Goal: Task Accomplishment & Management: Manage account settings

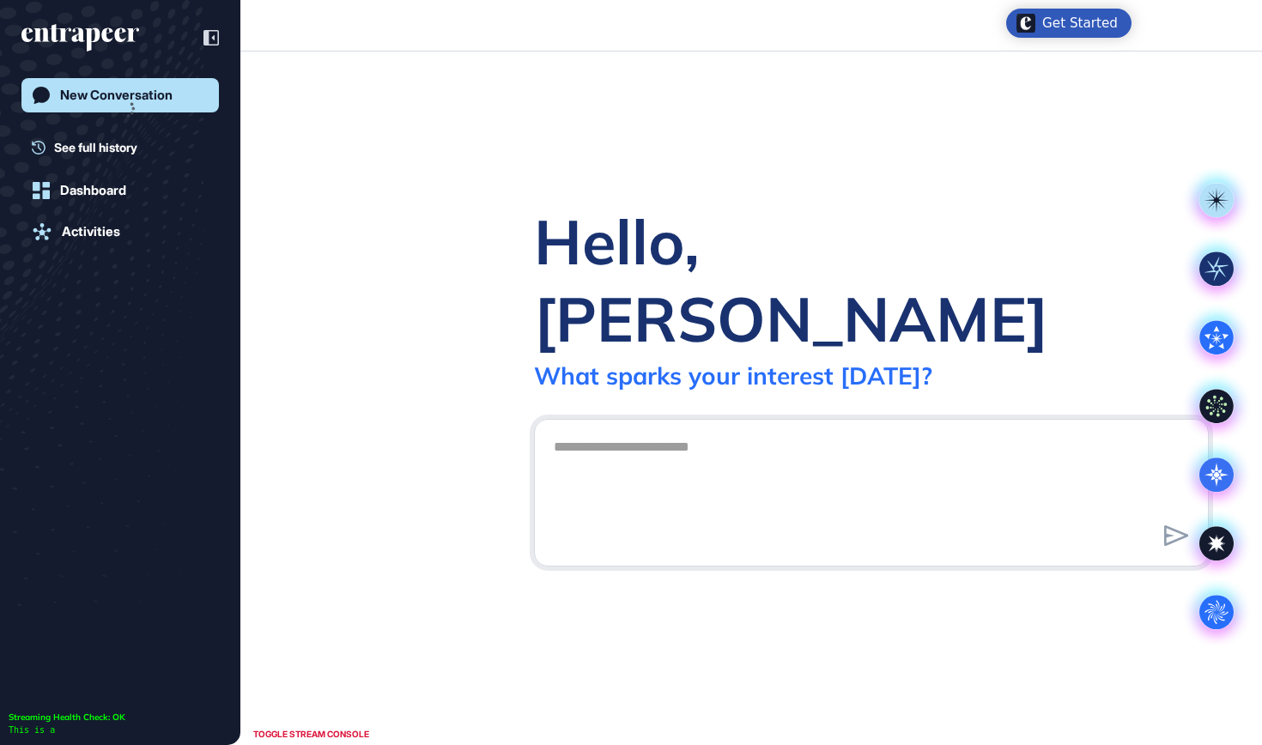
scroll to position [1, 1]
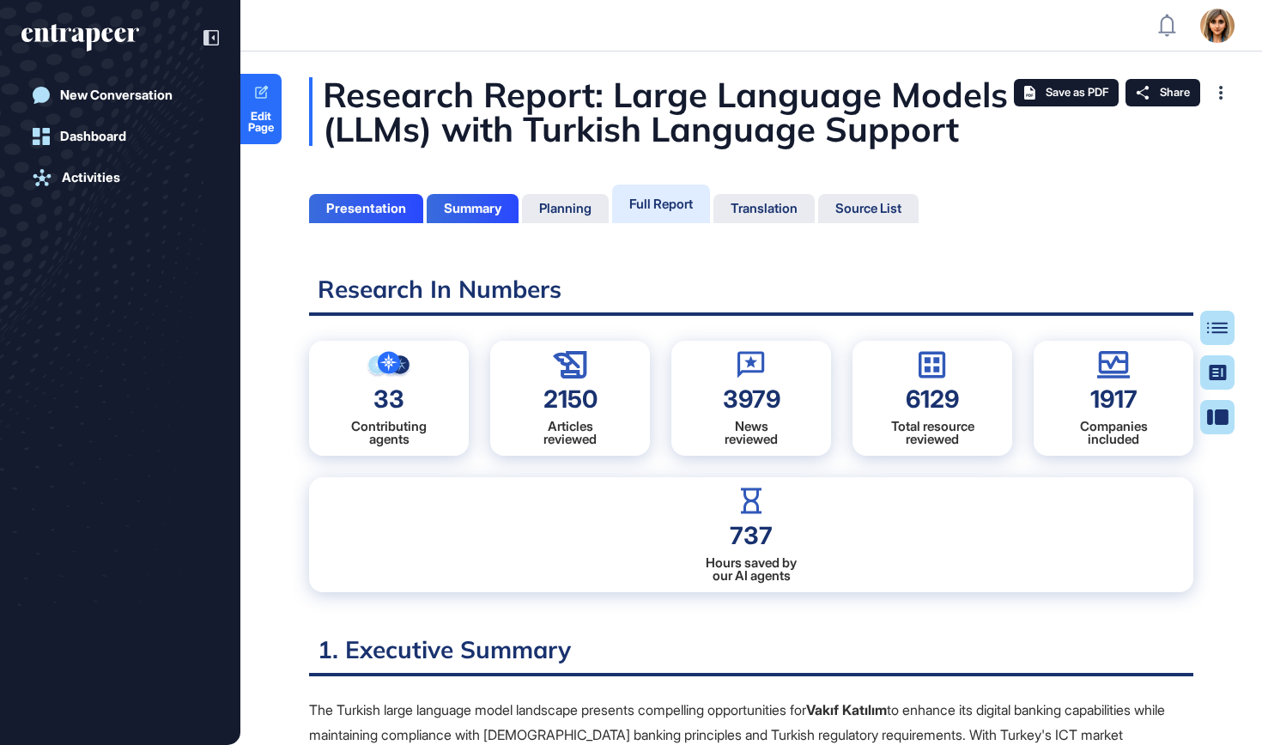
scroll to position [8, 1]
click at [267, 127] on span "Edit Page" at bounding box center [260, 122] width 41 height 22
click at [1147, 91] on icon at bounding box center [1143, 93] width 14 height 14
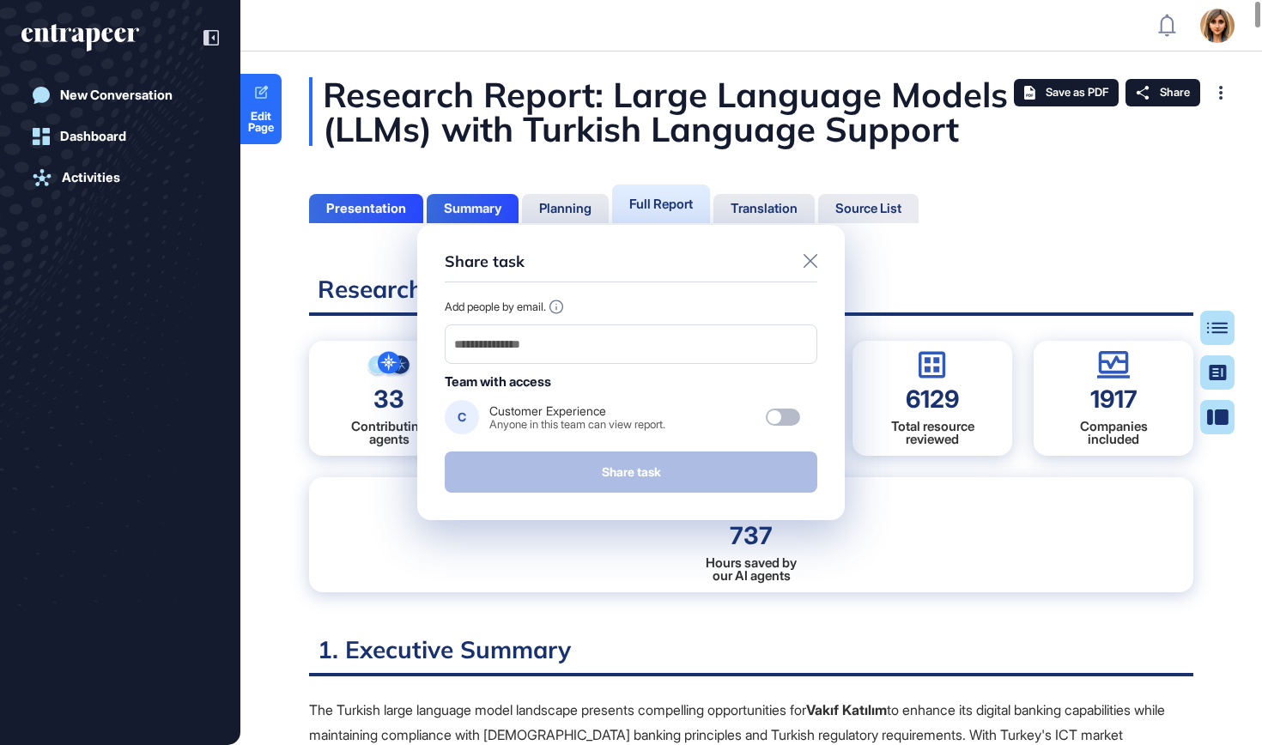
click at [811, 259] on icon at bounding box center [811, 261] width 14 height 14
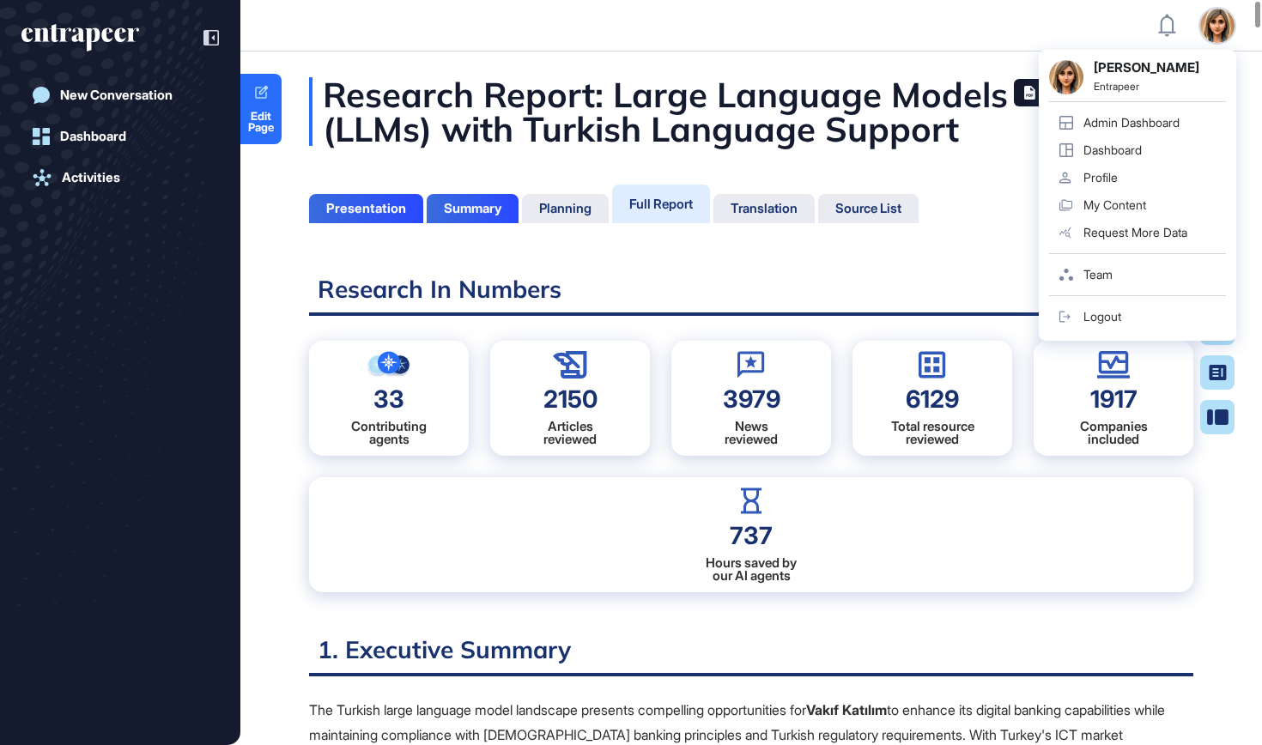
click at [1102, 312] on div "Logout" at bounding box center [1103, 317] width 38 height 14
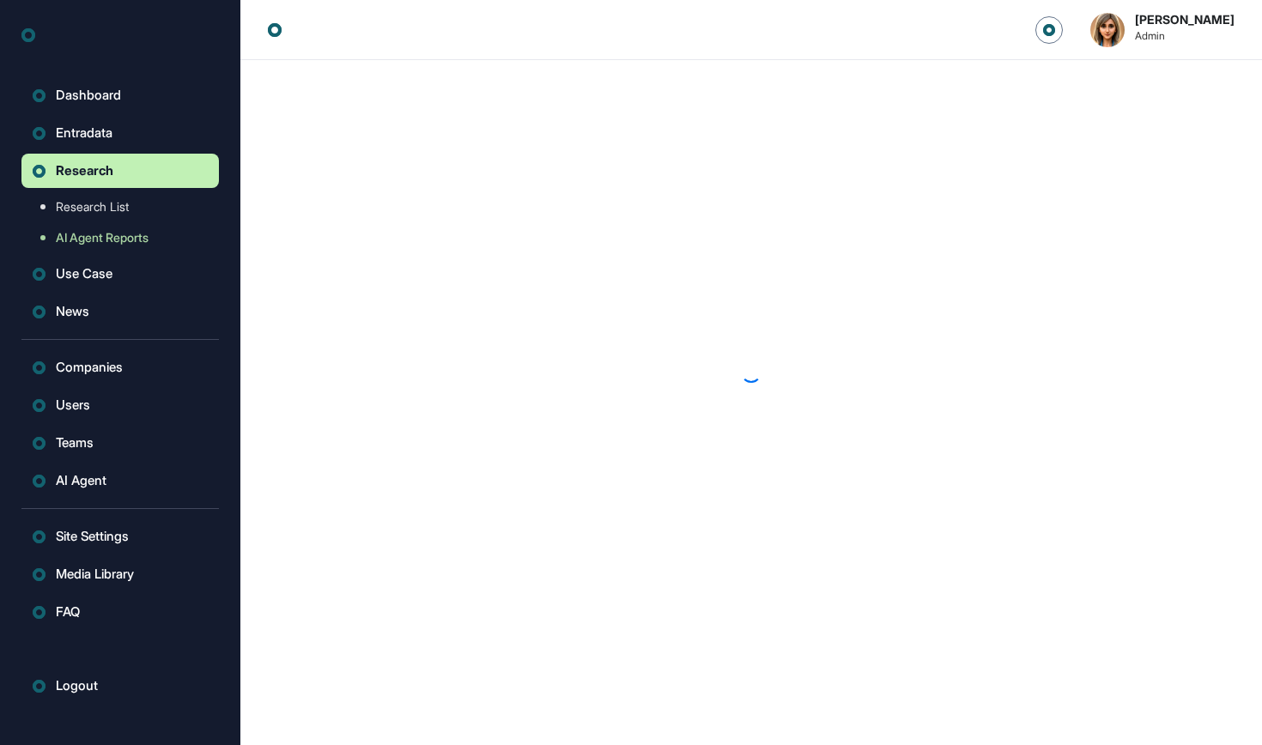
scroll to position [1, 1]
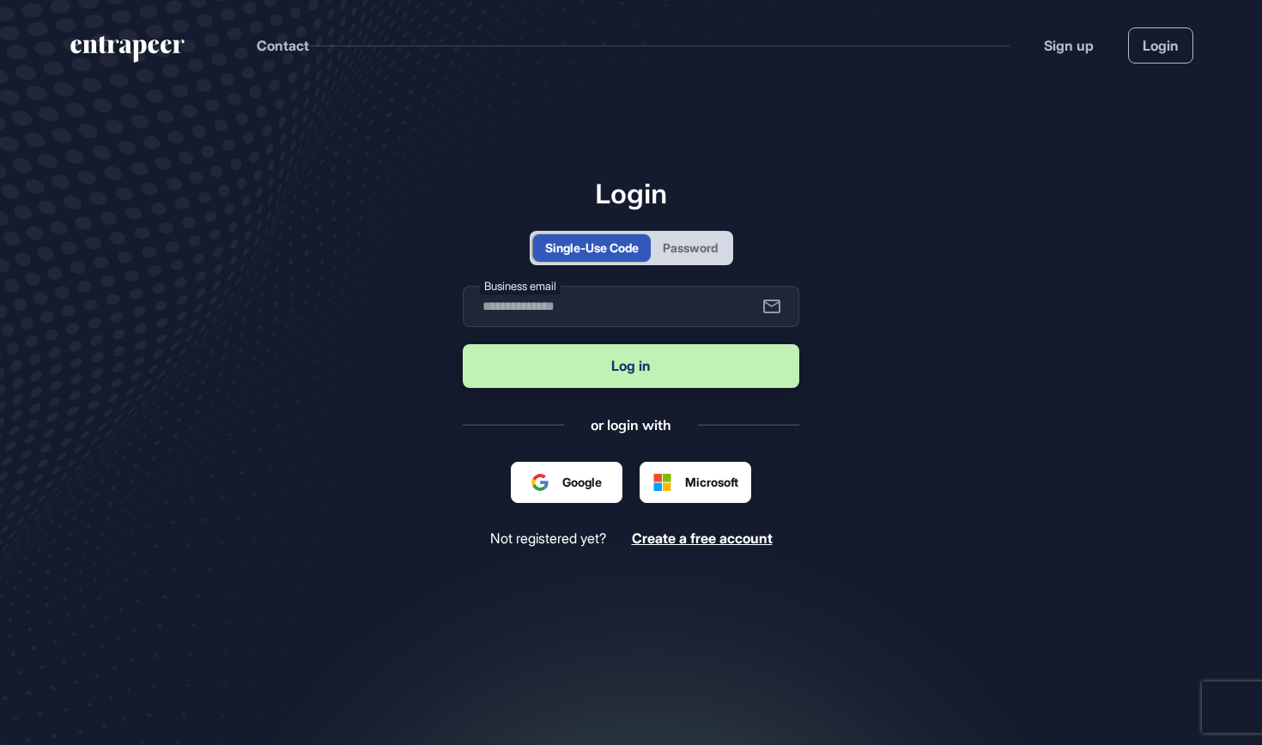
scroll to position [1, 1]
type input "**********"
click at [527, 362] on button "Log in" at bounding box center [631, 366] width 337 height 44
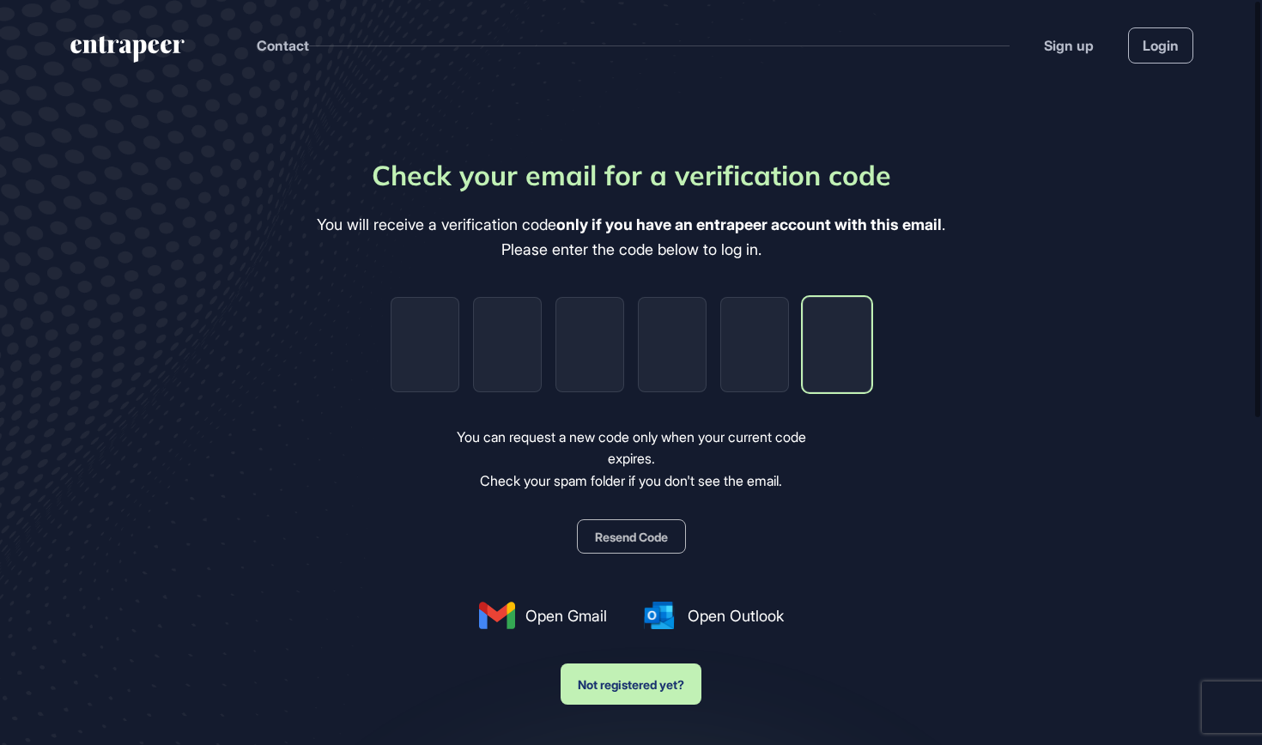
paste input "*"
type input "*"
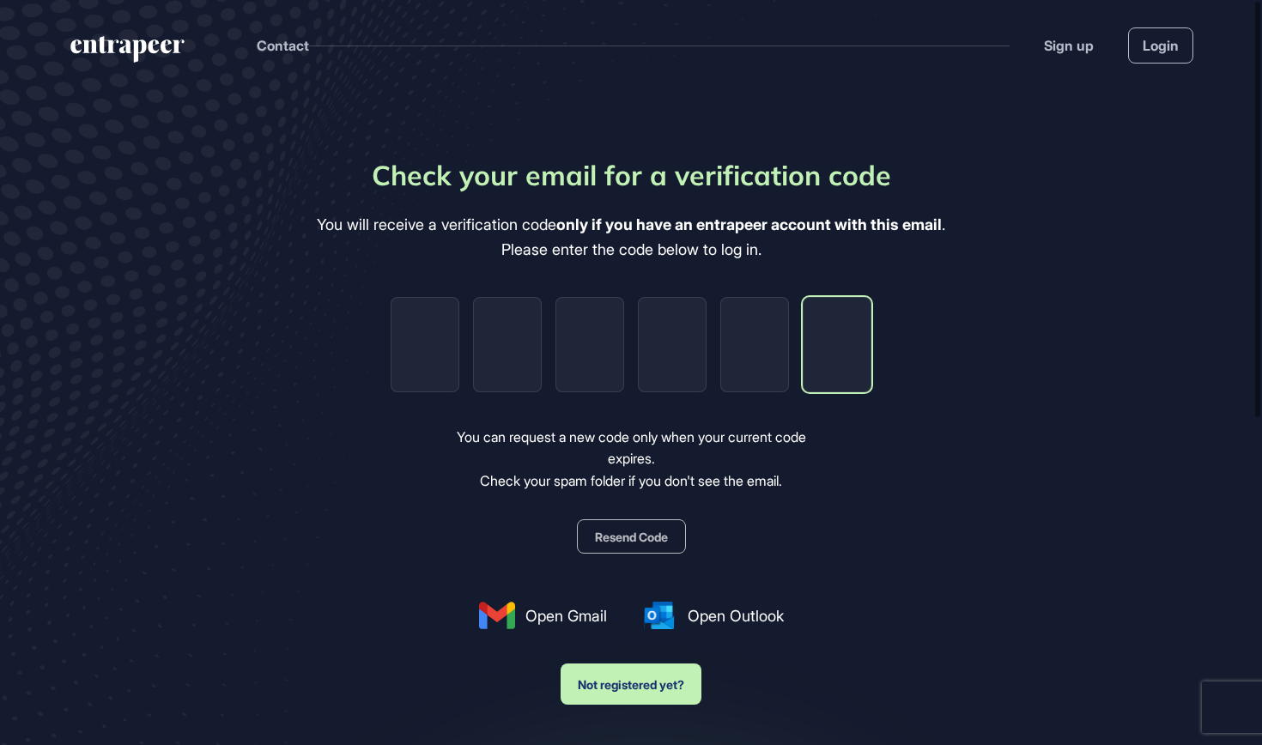
type input "*"
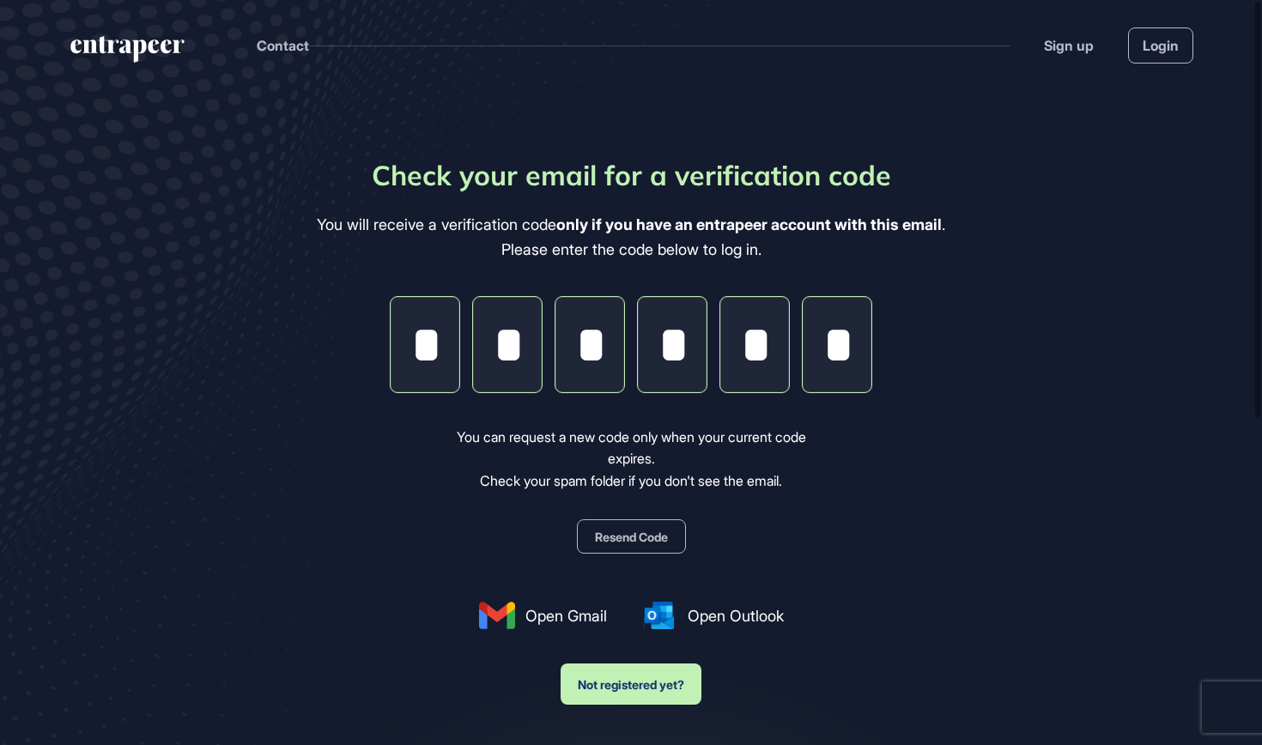
click at [946, 510] on div "Check your email for a verification code You will receive a verification code o…" at bounding box center [631, 430] width 629 height 551
